Goal: Complete application form

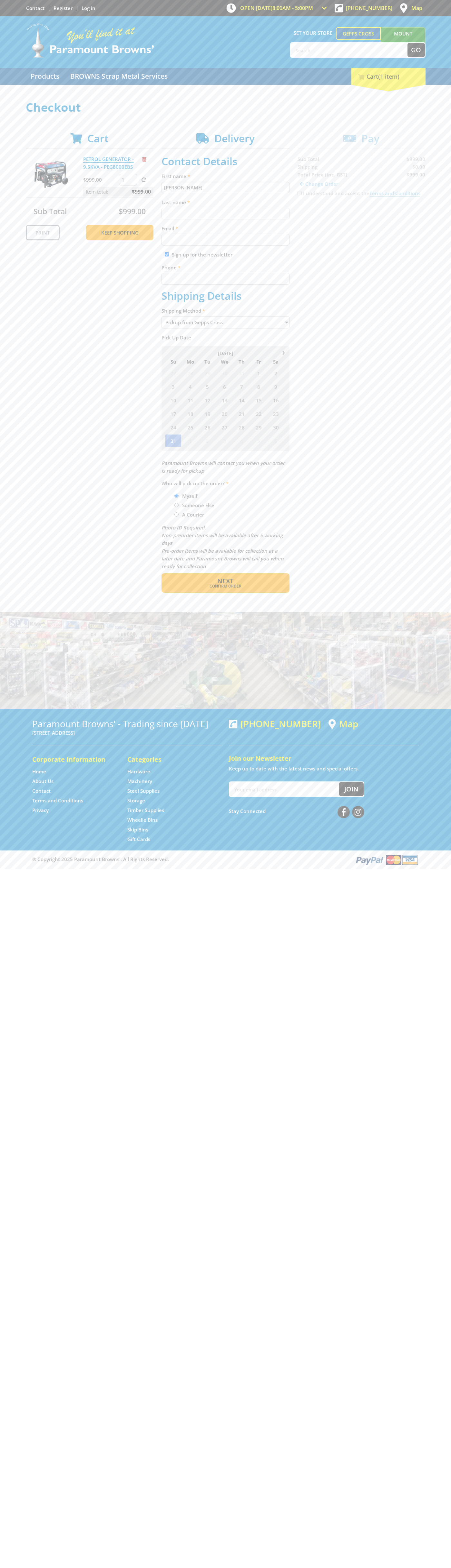
type input "[PERSON_NAME]"
type input "[EMAIL_ADDRESS][DOMAIN_NAME]"
type input "0293744000"
click at [226, 581] on span "Next" at bounding box center [225, 581] width 16 height 9
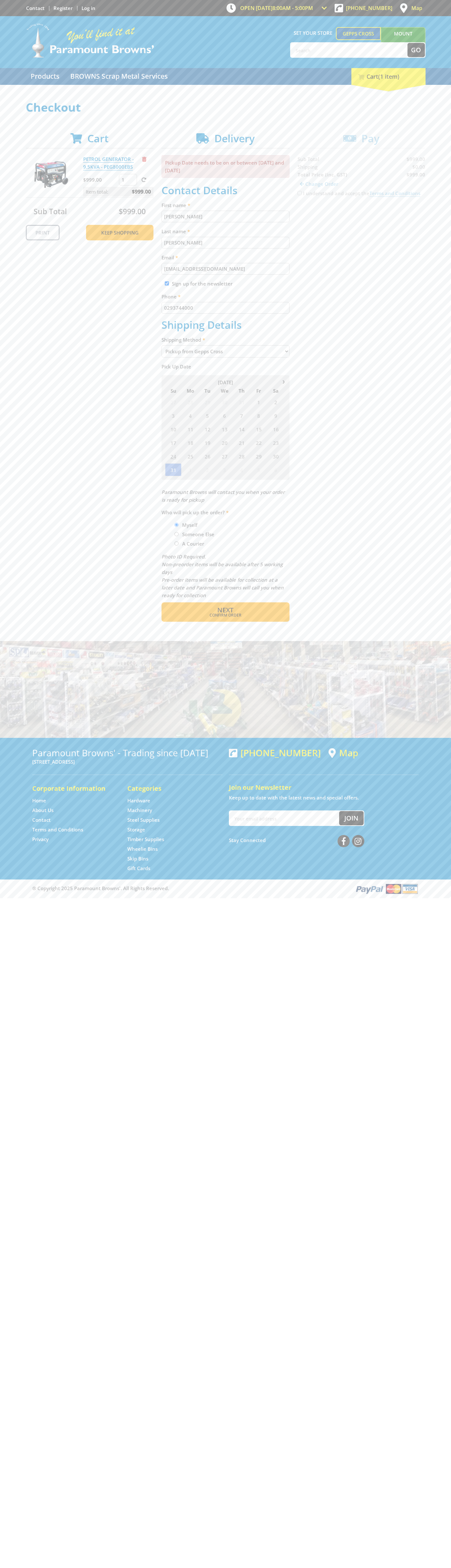
type input "[PERSON_NAME]"
click at [226, 615] on span "Confirm order" at bounding box center [226, 615] width 100 height 4
click at [226, 610] on span "Next" at bounding box center [225, 609] width 16 height 9
